Goal: Transaction & Acquisition: Book appointment/travel/reservation

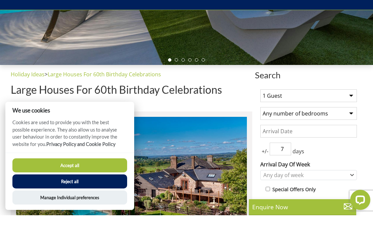
scroll to position [177, 0]
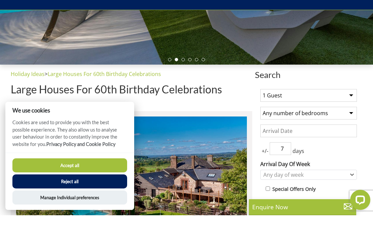
click at [61, 208] on button "Reject all" at bounding box center [69, 201] width 115 height 14
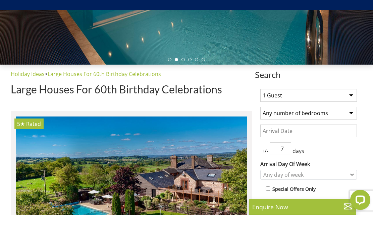
click at [352, 109] on select "1 Guest 2 Guests 3 Guests 4 Guests 5 Guests 6 Guests 7 Guests 8 Guests 9 Guests…" at bounding box center [308, 115] width 96 height 13
select select "12"
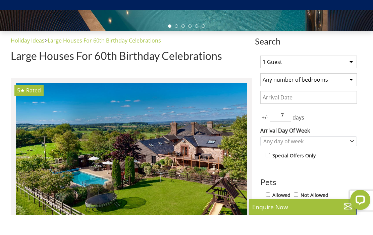
scroll to position [212, 0]
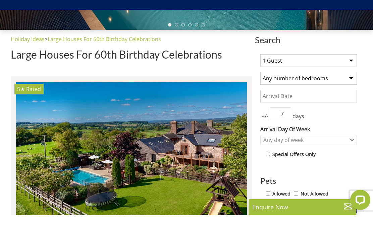
click at [347, 92] on select "Any number of bedrooms 1 Bedroom 2 Bedrooms 3 Bedrooms 4 Bedrooms 5 Bedrooms 6 …" at bounding box center [308, 98] width 96 height 13
select select "6"
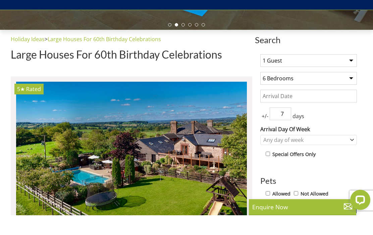
click at [345, 110] on input "Date" at bounding box center [308, 116] width 96 height 13
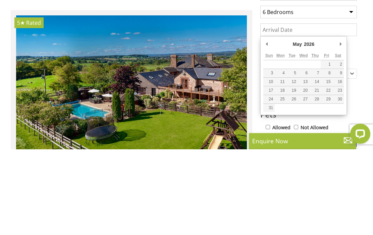
type input "01/05/2026"
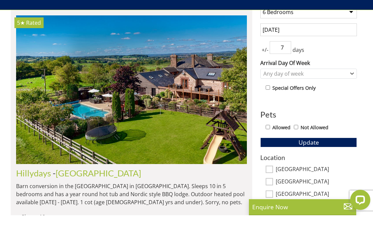
scroll to position [285, 0]
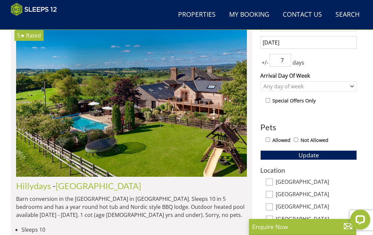
click at [290, 60] on input "7" at bounding box center [279, 60] width 21 height 13
type input "4"
click at [355, 65] on div "+/- 4 days" at bounding box center [308, 60] width 96 height 13
click at [352, 84] on icon "Combobox" at bounding box center [352, 86] width 4 height 4
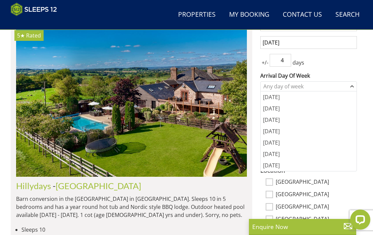
click at [279, 142] on div "[DATE]" at bounding box center [308, 142] width 96 height 11
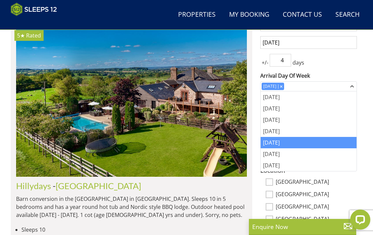
click at [351, 62] on div "+/- 4 days" at bounding box center [308, 60] width 96 height 13
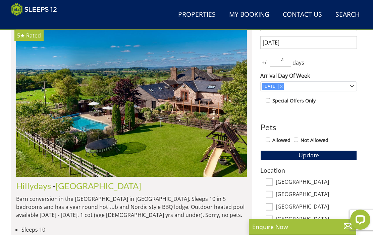
scroll to position [278, 0]
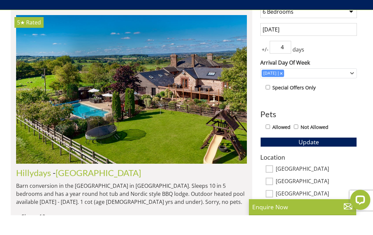
click at [331, 157] on button "Update" at bounding box center [308, 161] width 96 height 9
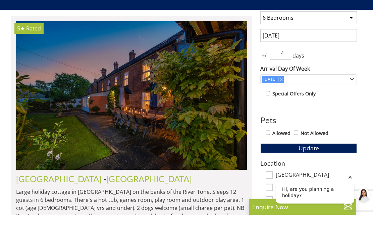
scroll to position [273, 0]
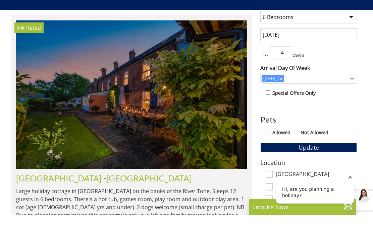
click at [353, 181] on icon "Hide greeting" at bounding box center [350, 177] width 8 height 8
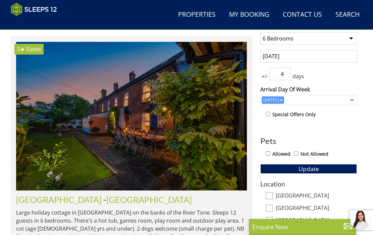
scroll to position [270, 0]
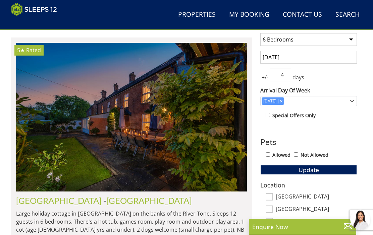
click at [218, 153] on img at bounding box center [131, 117] width 230 height 149
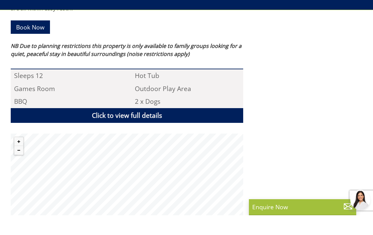
scroll to position [446, 0]
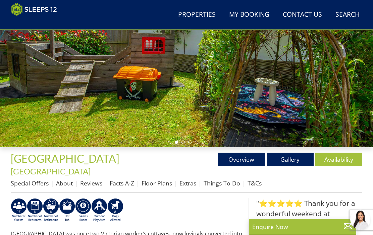
select select "6"
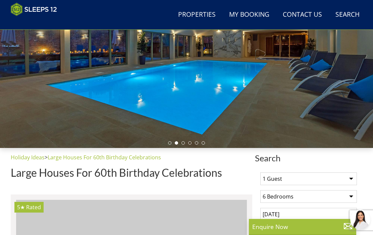
scroll to position [26, 0]
